Goal: Information Seeking & Learning: Learn about a topic

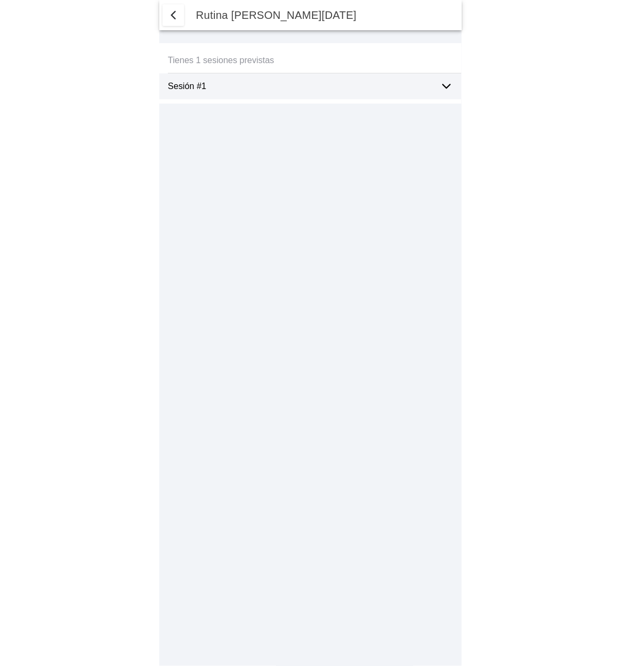
click at [444, 91] on icon at bounding box center [446, 86] width 13 height 13
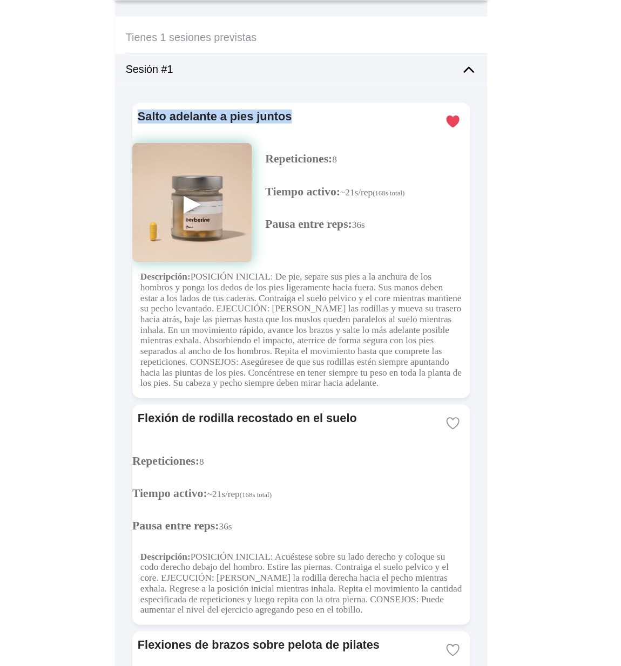
drag, startPoint x: 302, startPoint y: 126, endPoint x: 164, endPoint y: 115, distance: 138.7
copy ion-card-title "Salto adelante a pies juntos"
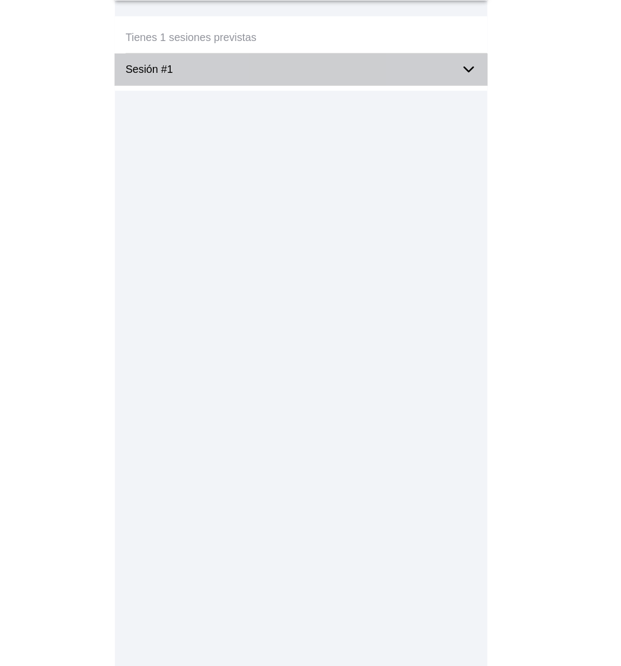
click at [450, 82] on icon at bounding box center [446, 86] width 13 height 13
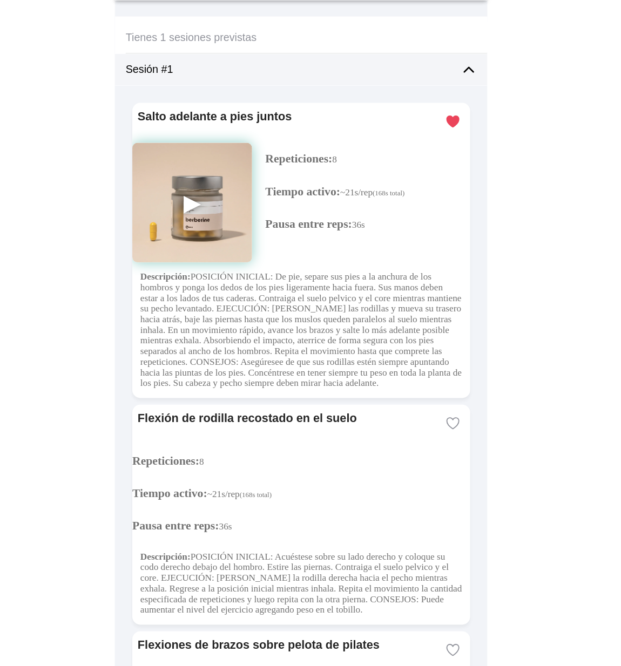
click at [224, 194] on img at bounding box center [221, 194] width 97 height 97
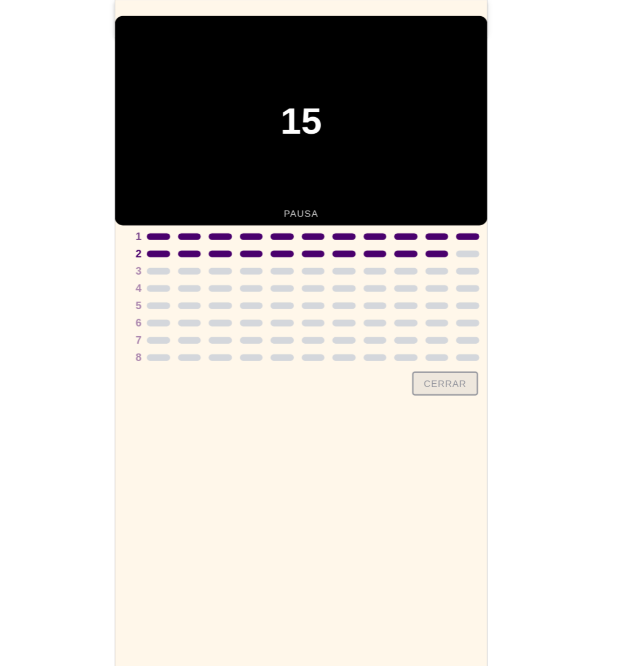
click at [0, 0] on slot "Cerrar" at bounding box center [0, 0] width 0 height 0
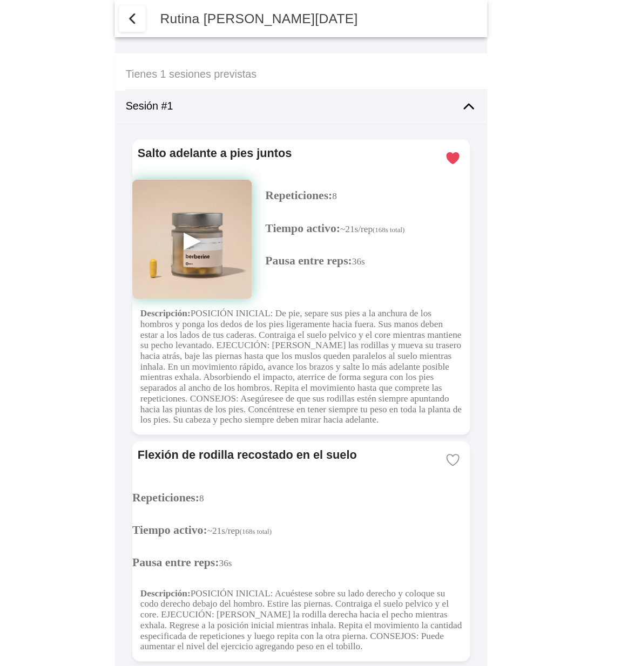
click at [222, 194] on img at bounding box center [221, 194] width 97 height 97
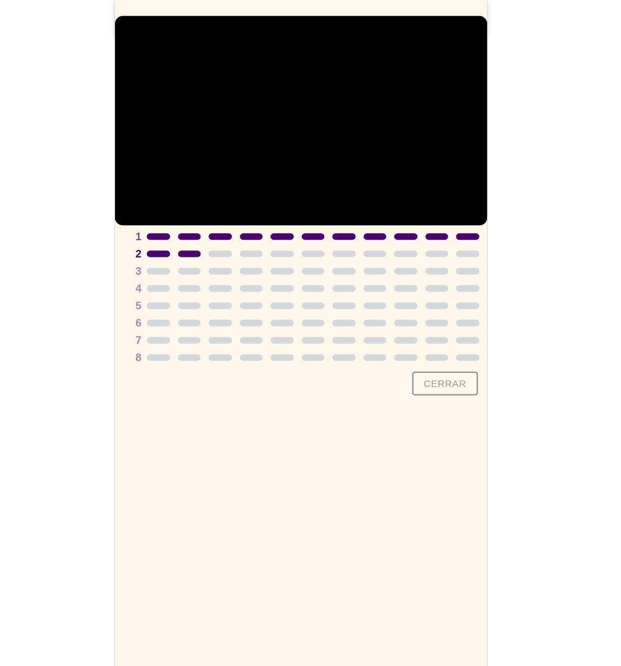
click at [422, 321] on button "Cerrar" at bounding box center [427, 311] width 53 height 19
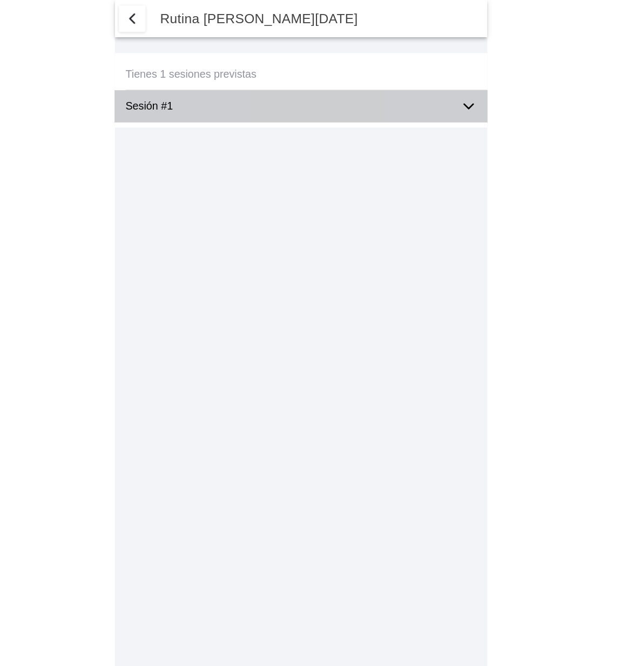
click at [448, 85] on icon at bounding box center [446, 86] width 13 height 13
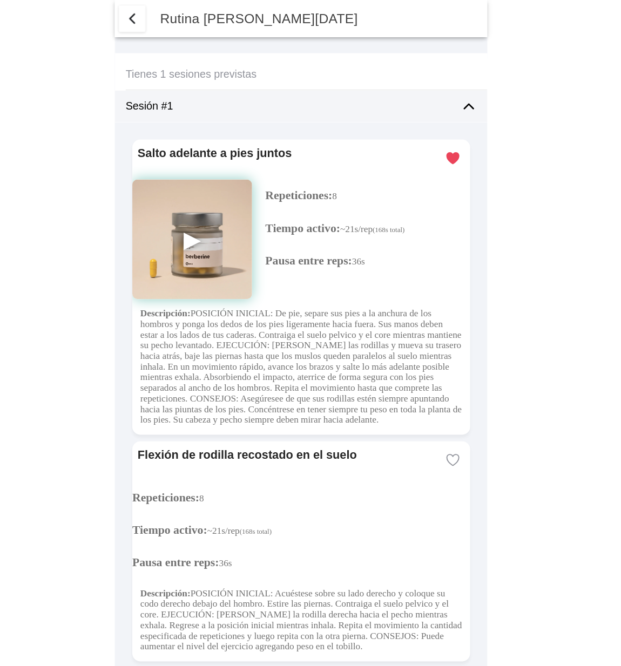
click at [220, 193] on img at bounding box center [221, 194] width 97 height 97
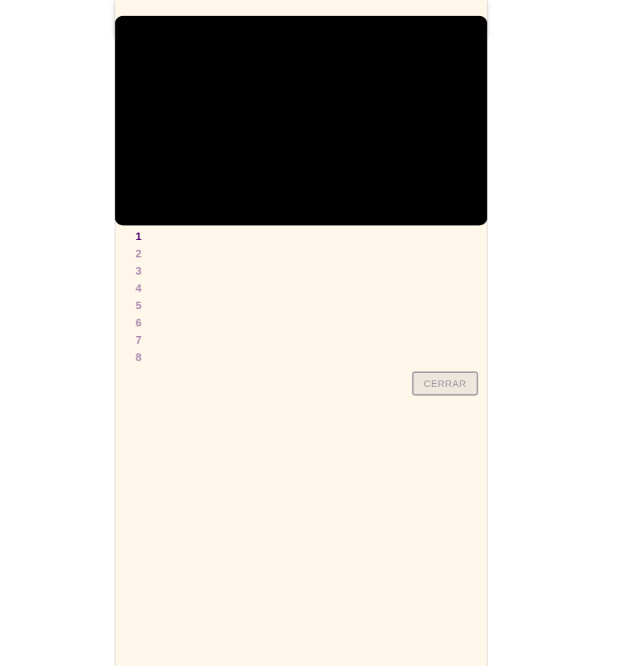
click at [0, 0] on slot "Cerrar" at bounding box center [0, 0] width 0 height 0
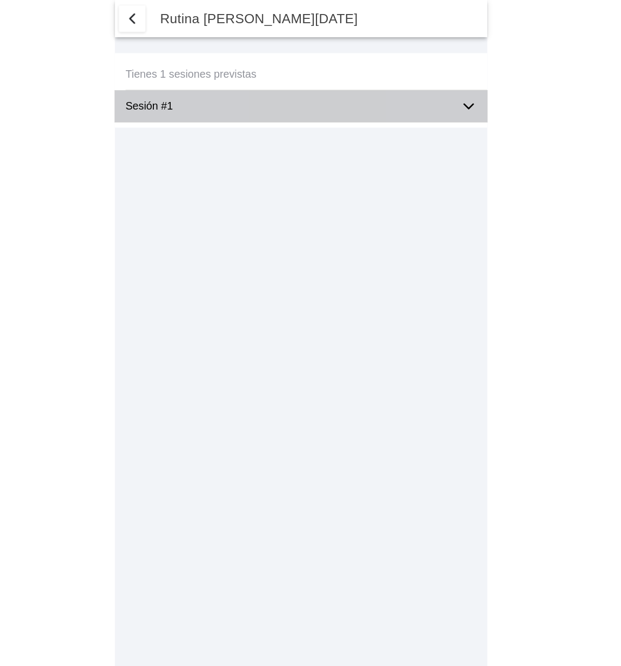
click at [449, 86] on icon at bounding box center [447, 87] width 8 height 4
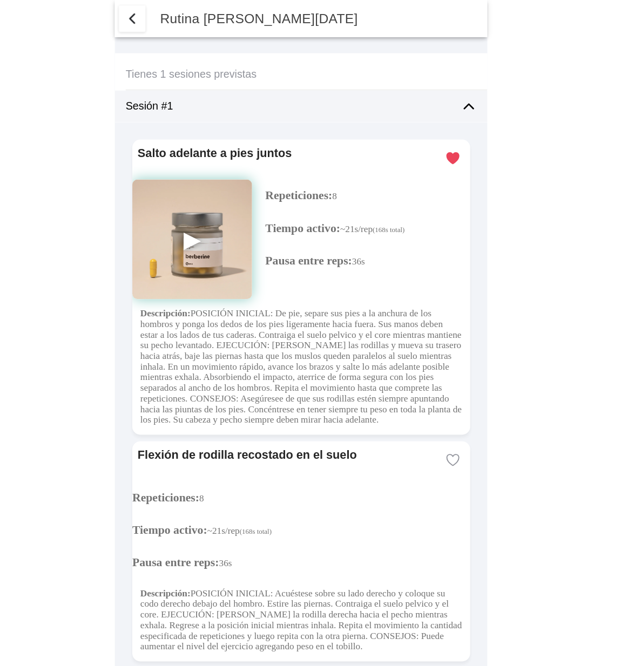
click at [221, 194] on img at bounding box center [221, 194] width 97 height 97
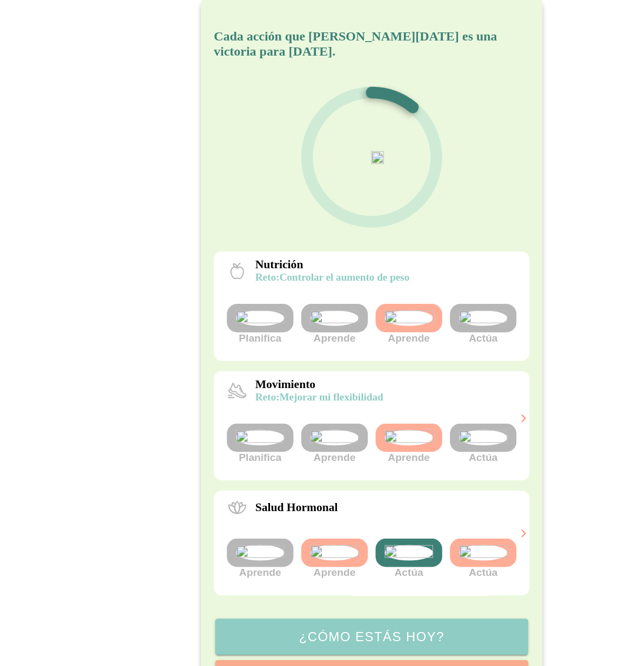
scroll to position [122, 0]
click at [401, 359] on img at bounding box center [403, 365] width 41 height 13
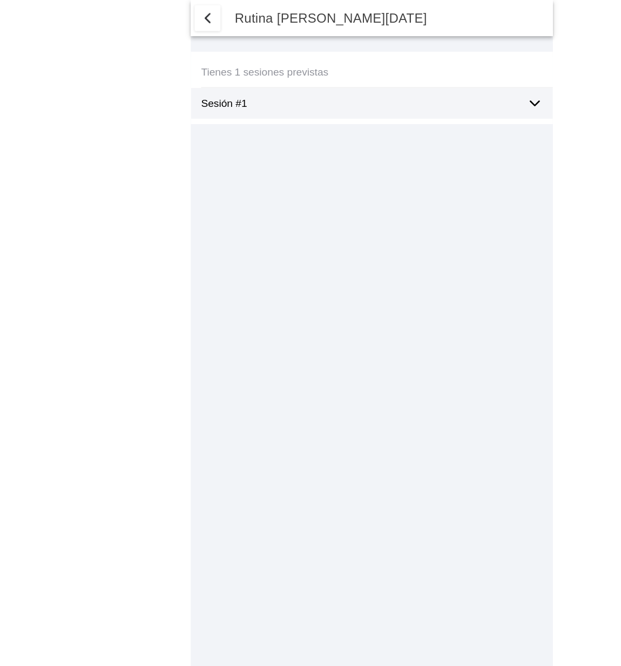
click at [446, 83] on icon at bounding box center [446, 86] width 13 height 13
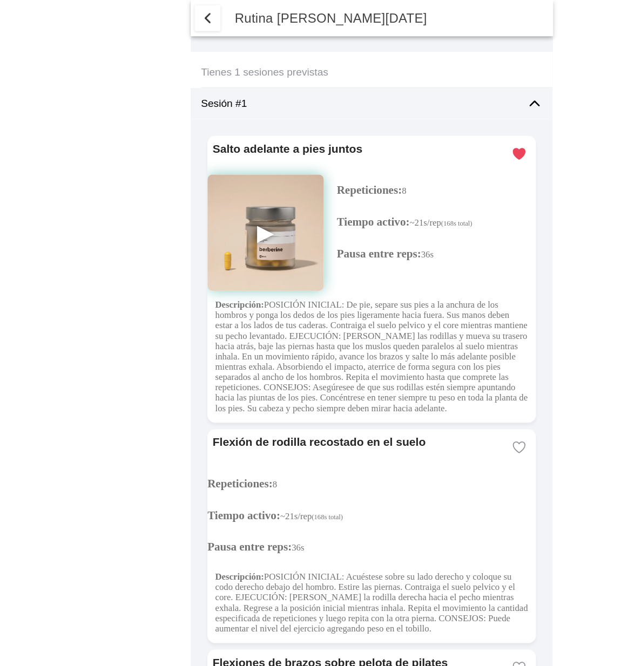
click at [218, 193] on img at bounding box center [221, 194] width 97 height 97
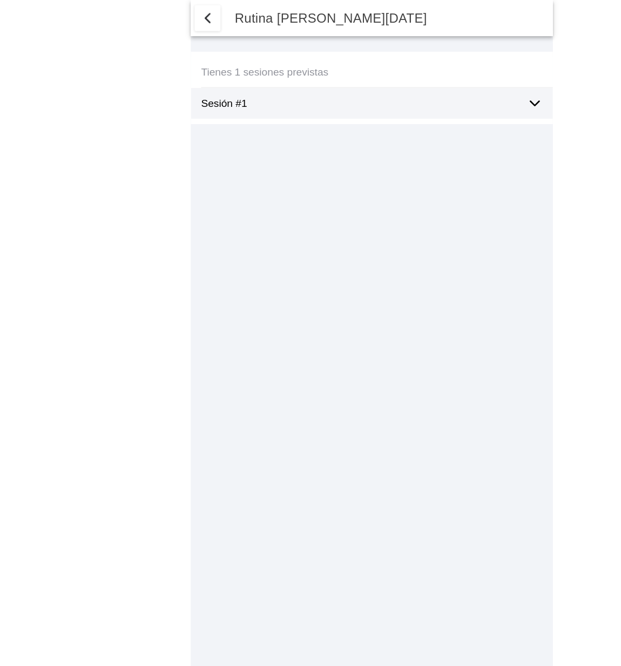
click at [446, 85] on icon at bounding box center [446, 86] width 13 height 13
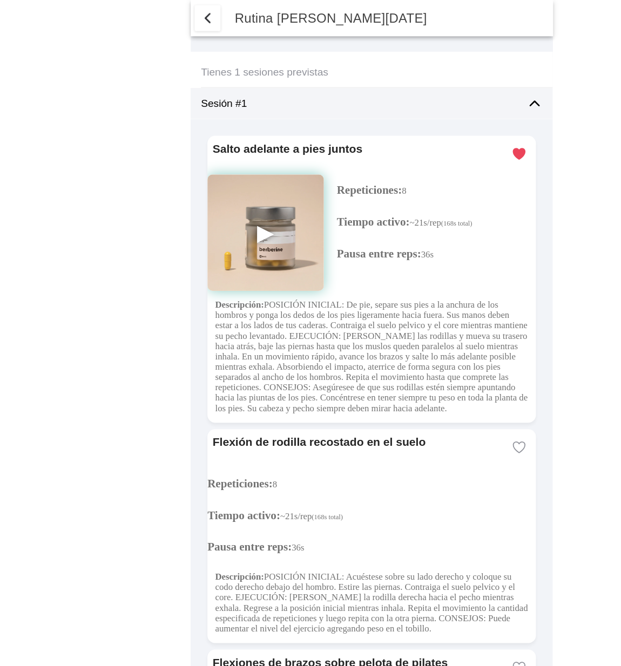
click at [218, 194] on img at bounding box center [221, 194] width 97 height 97
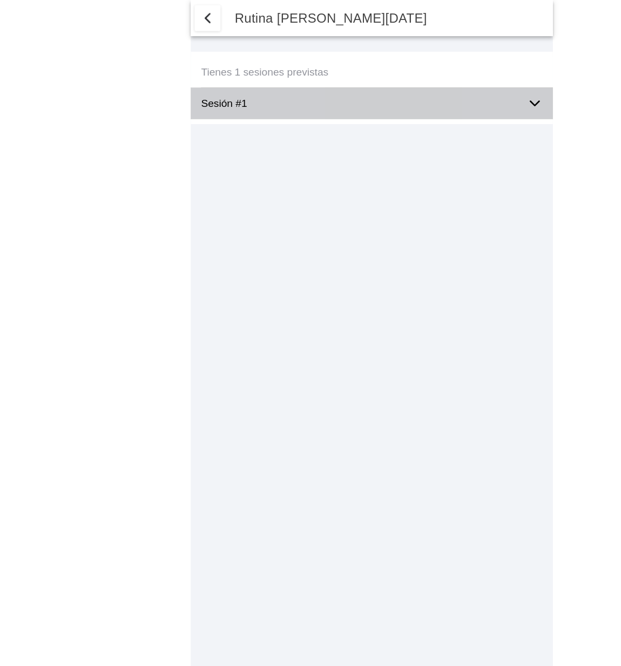
click at [446, 92] on icon at bounding box center [446, 86] width 13 height 13
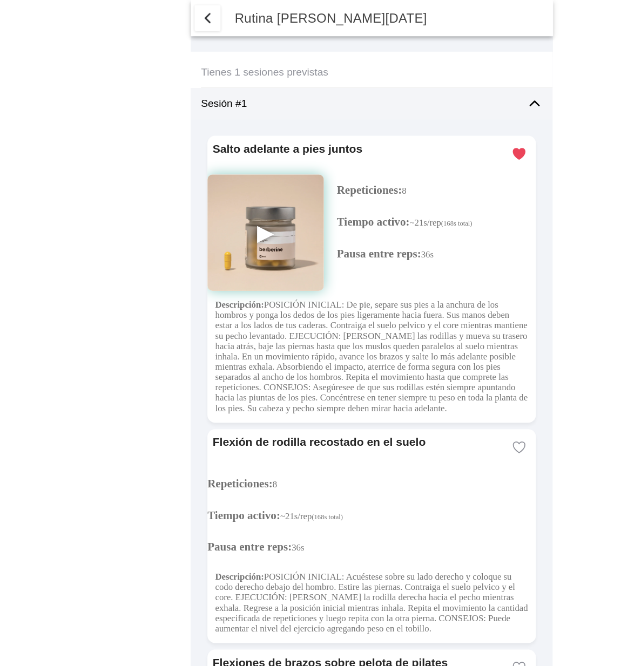
click at [221, 192] on img at bounding box center [221, 194] width 97 height 97
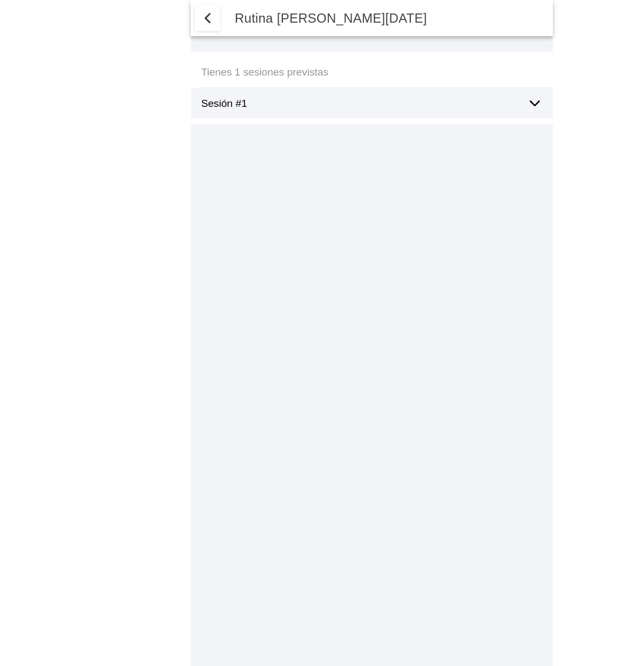
click at [446, 87] on icon at bounding box center [447, 87] width 8 height 4
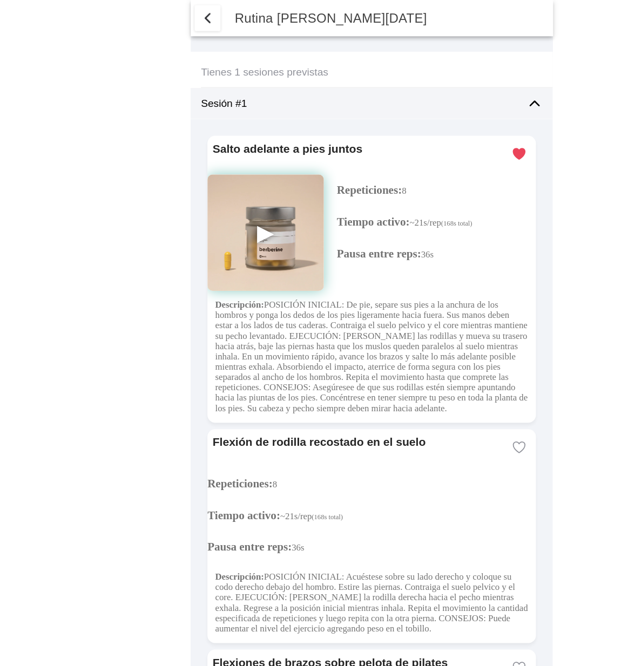
click at [220, 192] on img at bounding box center [221, 194] width 97 height 97
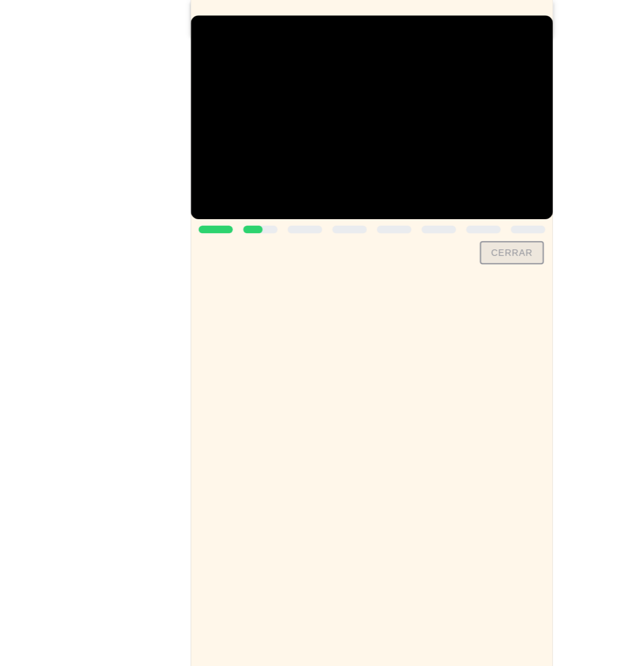
click at [0, 0] on slot "Cerrar" at bounding box center [0, 0] width 0 height 0
